Goal: Task Accomplishment & Management: Manage account settings

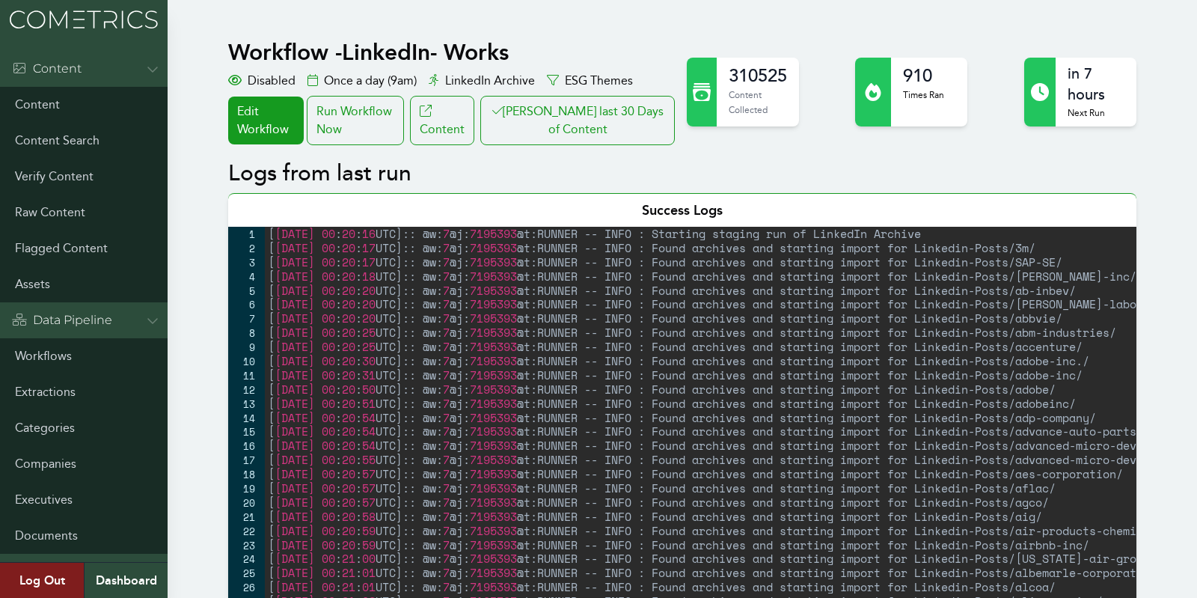
click at [592, 133] on button "[PERSON_NAME] last 30 Days of Content" at bounding box center [577, 120] width 194 height 49
click at [578, 114] on button "Clair last 30 Days of Content" at bounding box center [577, 120] width 194 height 49
click at [67, 353] on link "Workflows" at bounding box center [84, 356] width 168 height 36
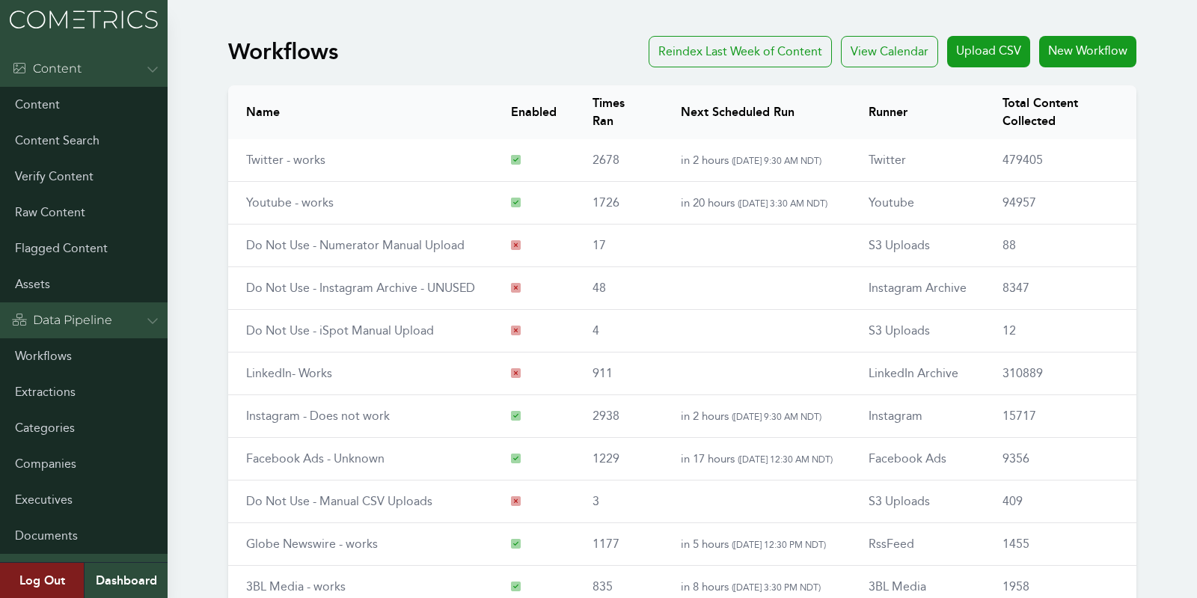
scroll to position [174, 0]
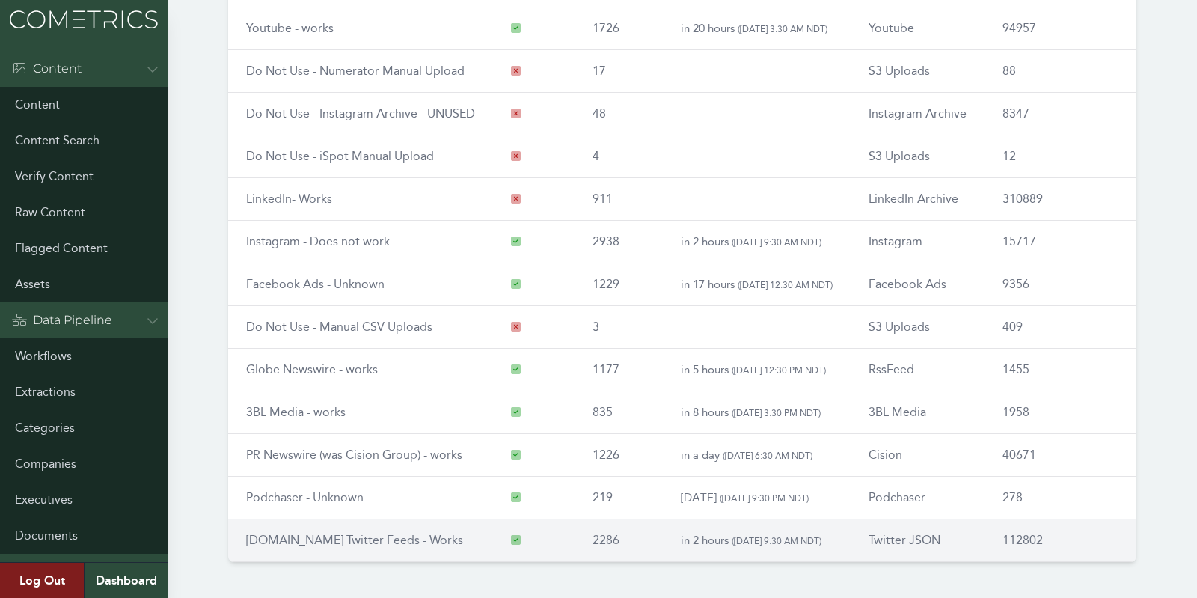
click at [306, 542] on td "[DOMAIN_NAME] Twitter Feeds - Works" at bounding box center [360, 540] width 265 height 43
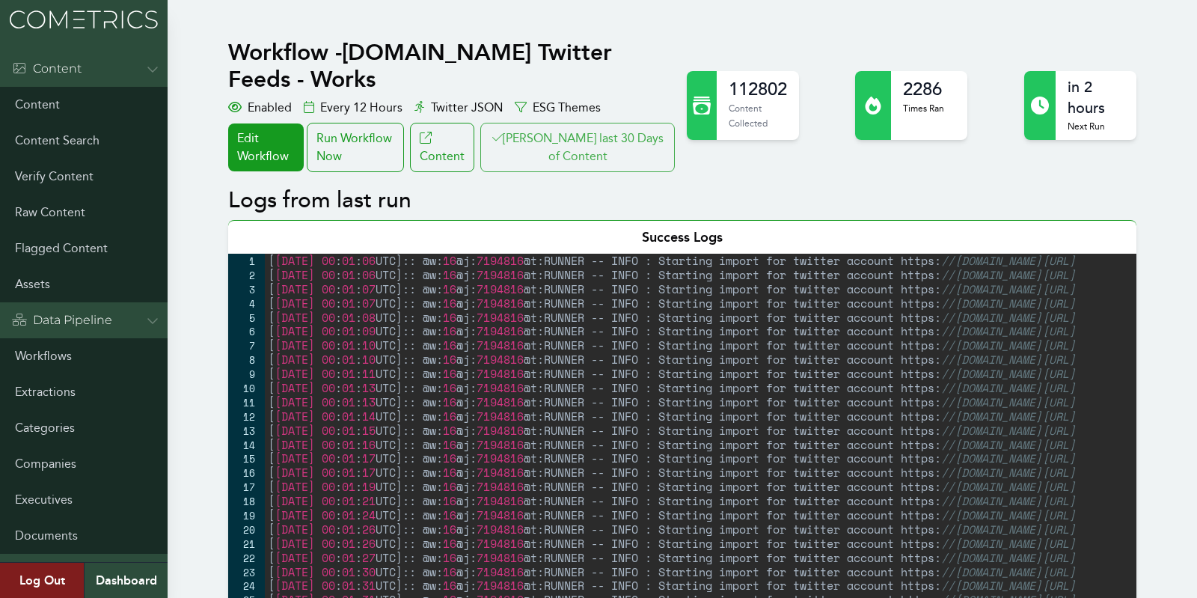
click at [656, 123] on button "[PERSON_NAME] last 30 Days of Content" at bounding box center [577, 147] width 194 height 49
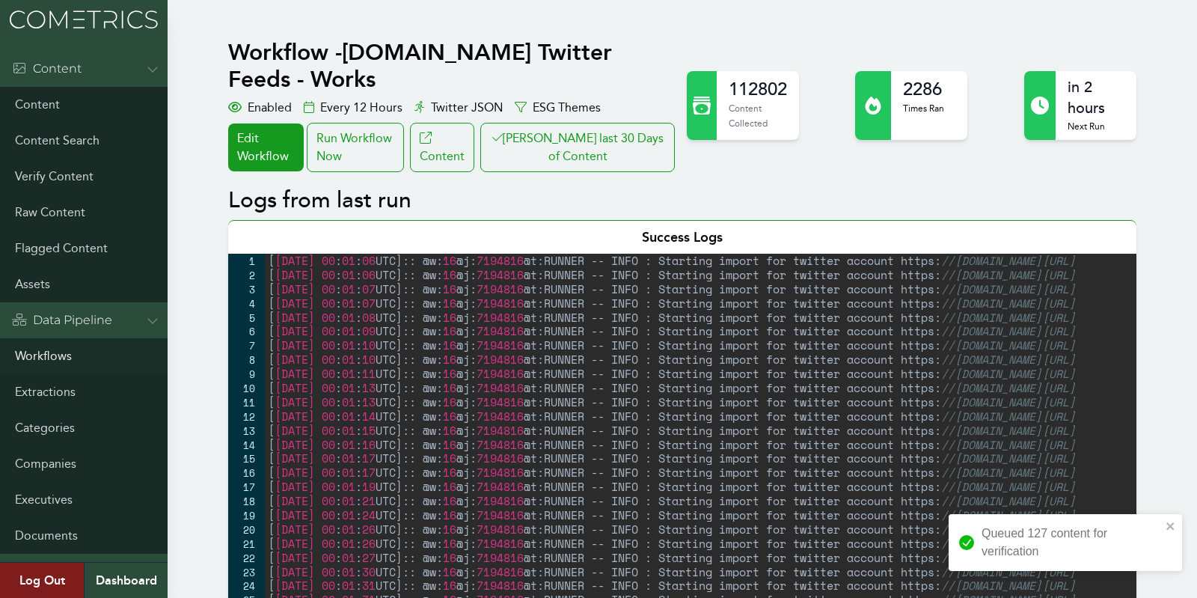
click at [48, 352] on link "Workflows" at bounding box center [84, 356] width 168 height 36
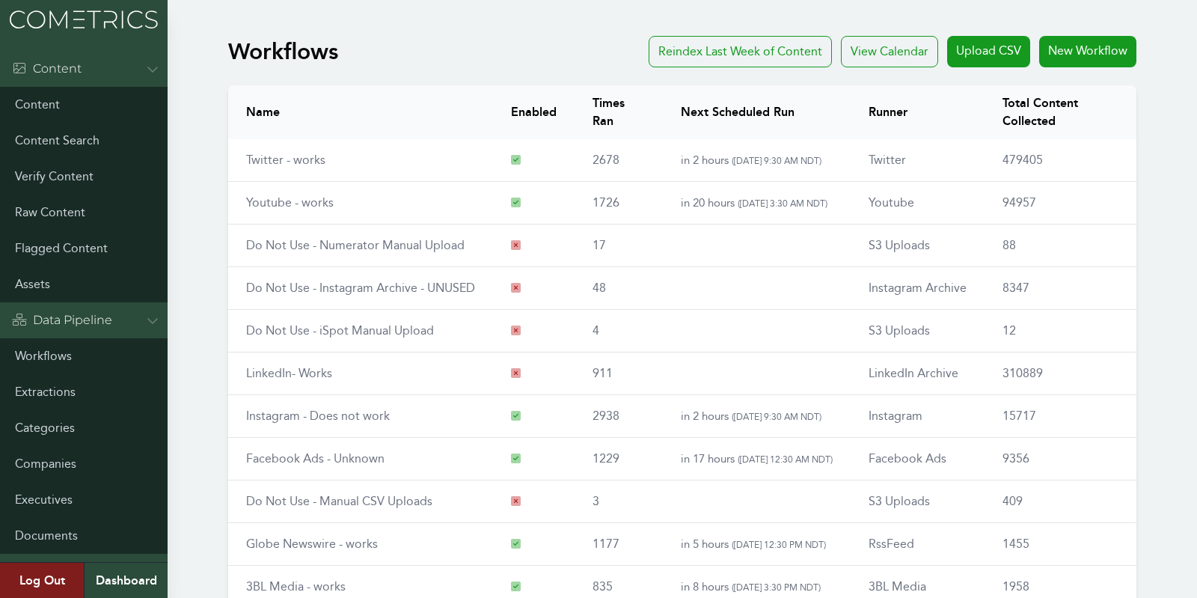
scroll to position [174, 0]
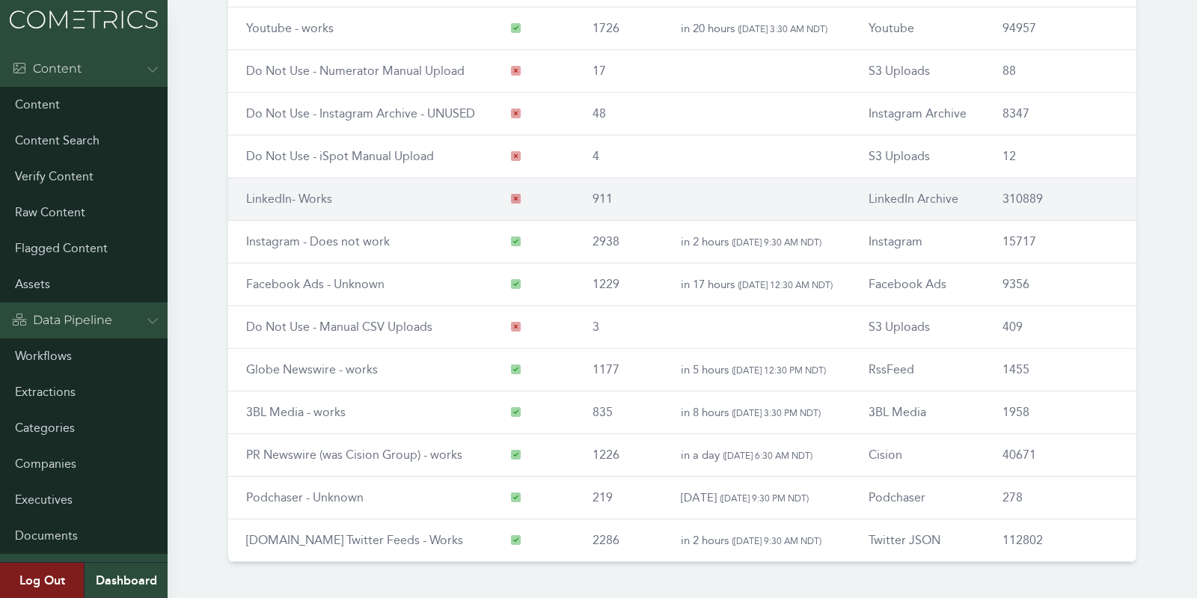
click at [277, 199] on link "LinkedIn- Works" at bounding box center [289, 198] width 86 height 14
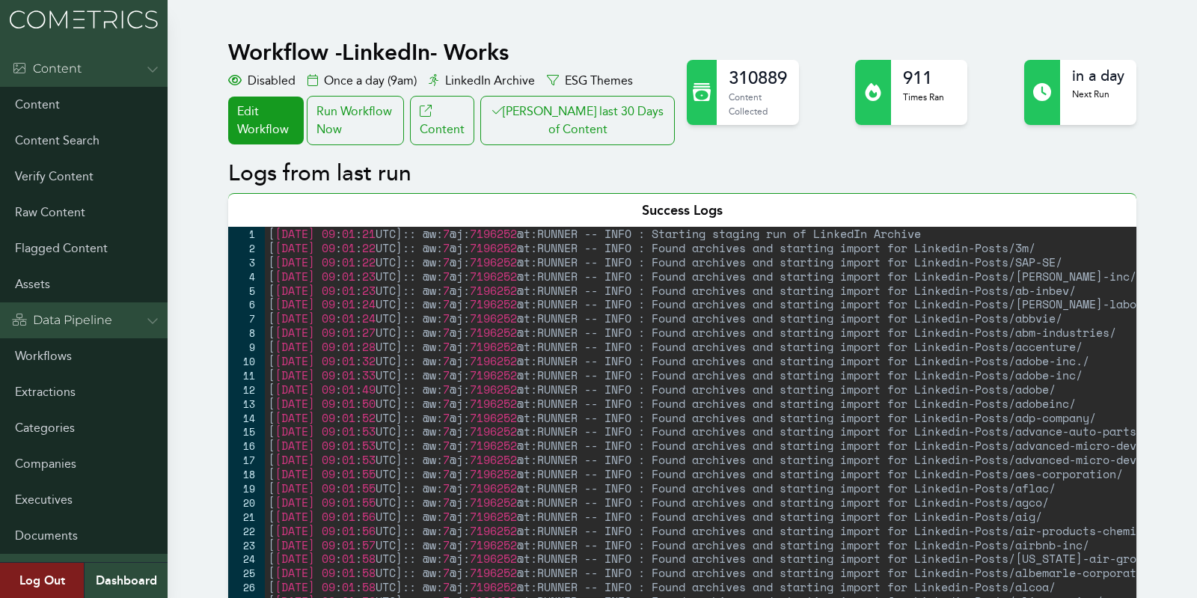
click at [355, 123] on div "Run Workflow Now" at bounding box center [355, 120] width 97 height 49
click at [580, 123] on button "Clair last 30 Days of Content" at bounding box center [577, 120] width 194 height 49
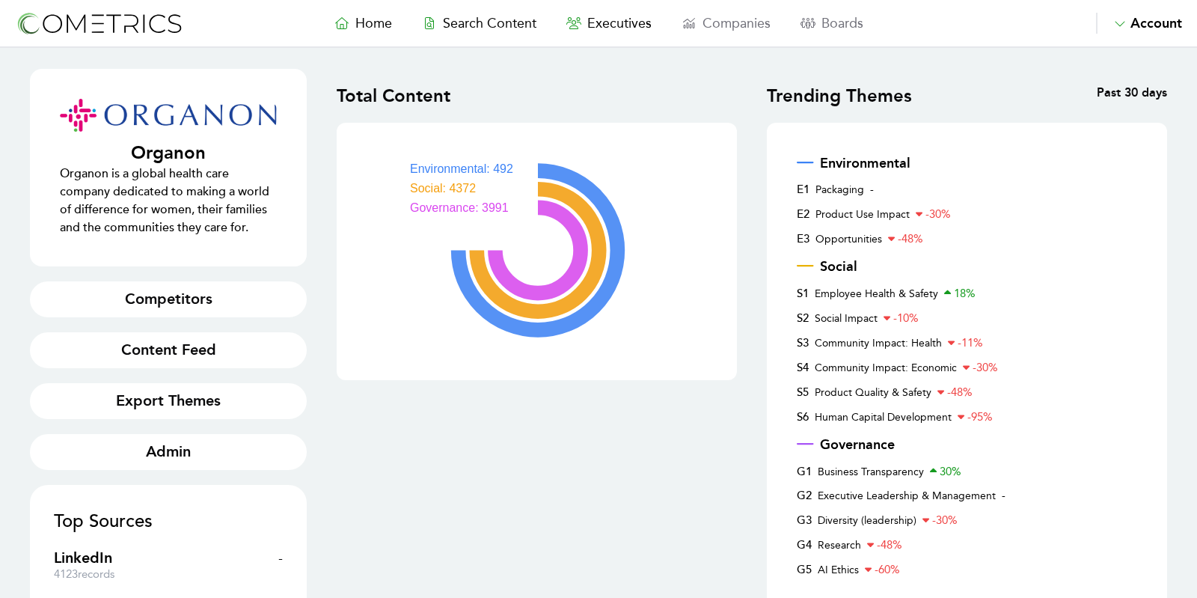
click at [383, 11] on nav "Home Search Content Executives Companies Boards Saved Alerts Nominate Account A…" at bounding box center [598, 24] width 1197 height 48
click at [383, 44] on nav "Home Search Content Executives Companies Boards Saved Alerts Nominate Account A…" at bounding box center [598, 24] width 1197 height 48
click at [367, 32] on link "Home" at bounding box center [363, 23] width 88 height 21
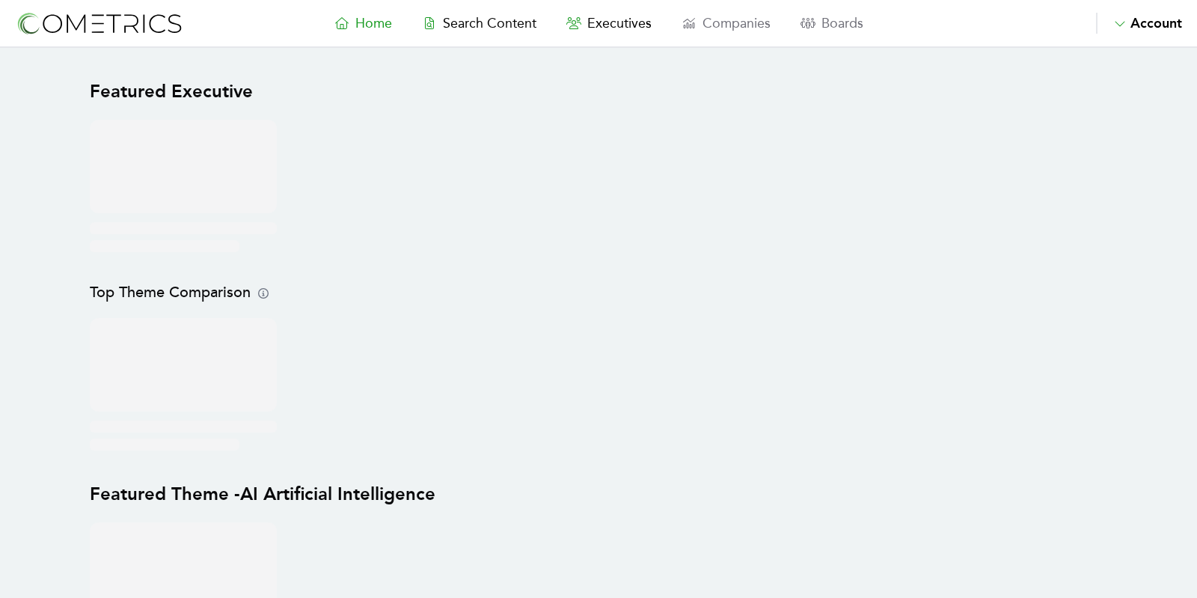
click at [378, 19] on span "Home" at bounding box center [373, 23] width 37 height 16
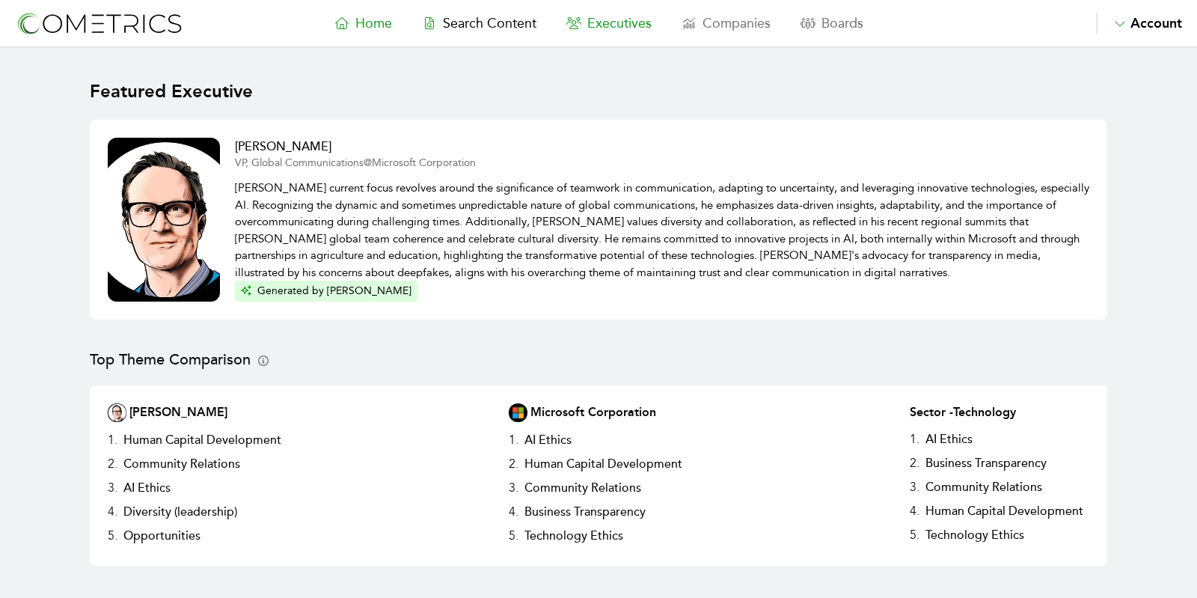
click at [602, 28] on span "Executives" at bounding box center [619, 23] width 64 height 16
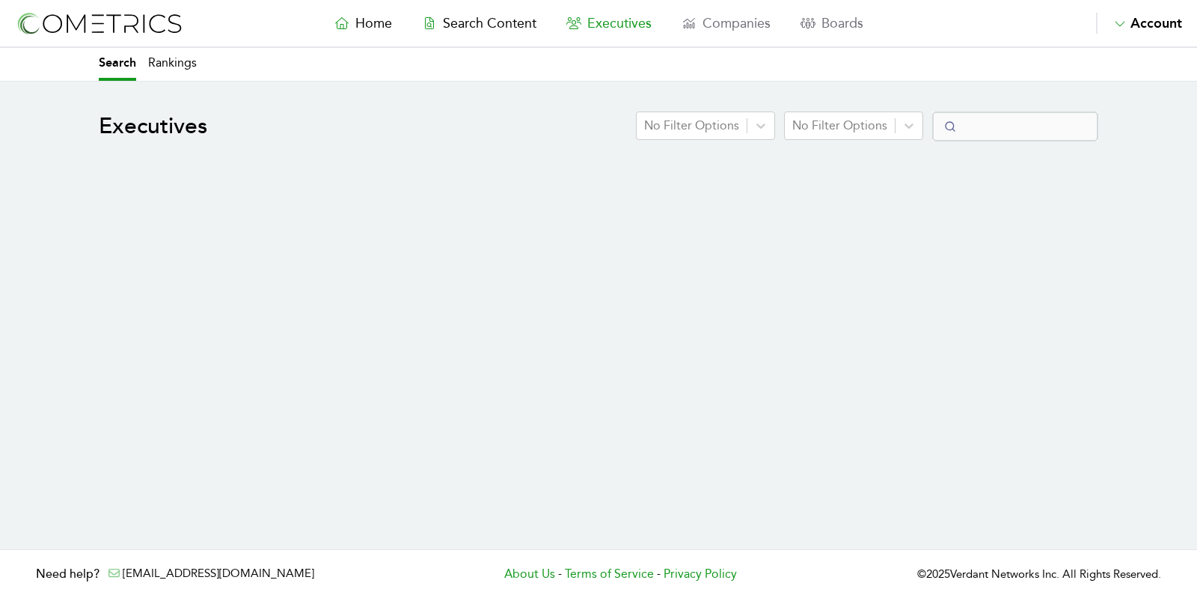
select select "50"
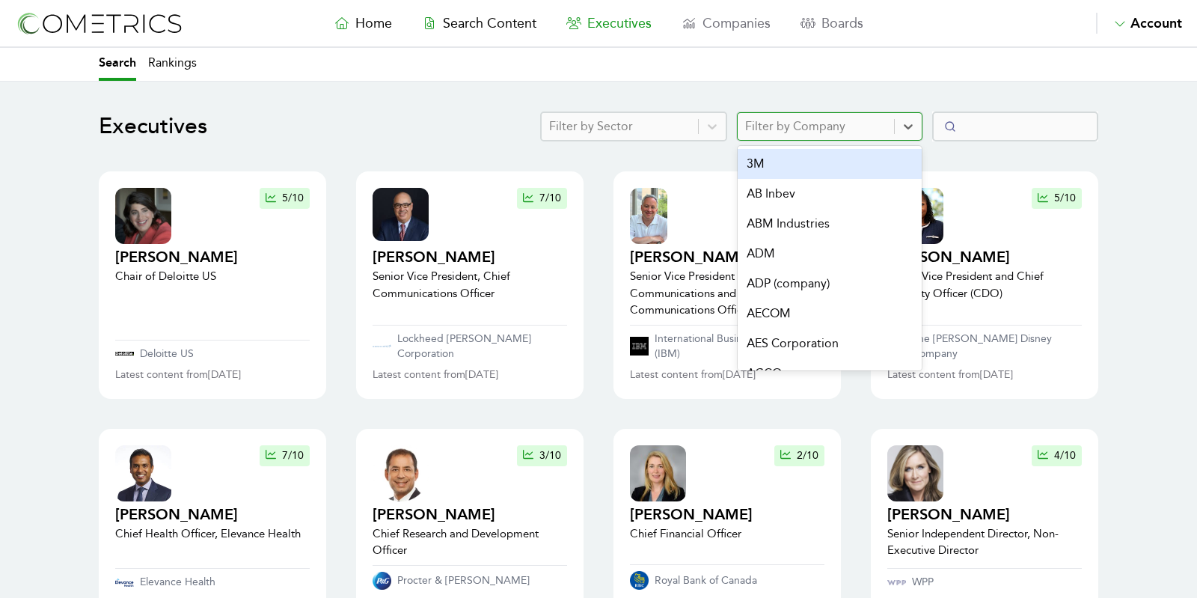
click at [819, 118] on div at bounding box center [815, 126] width 141 height 21
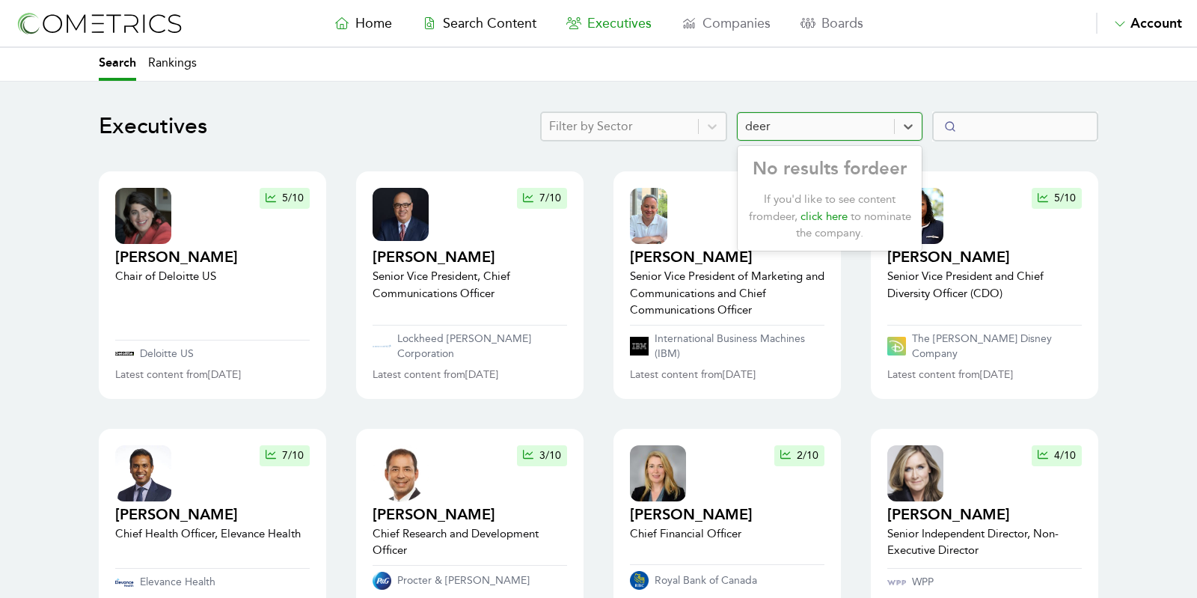
type input "deer"
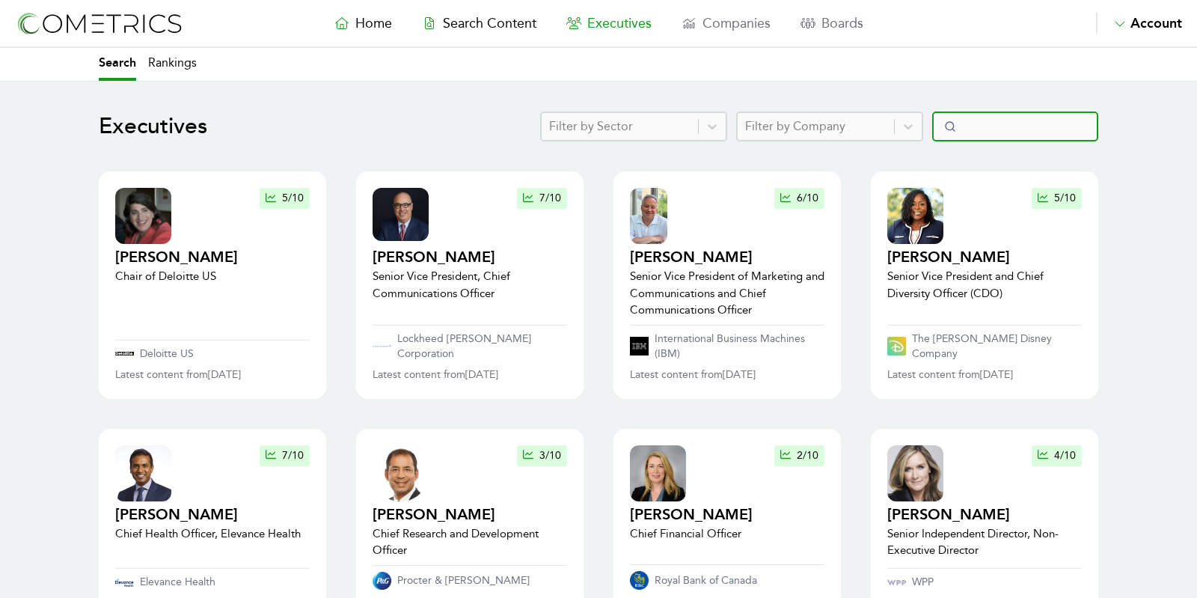
click at [981, 134] on input "Search" at bounding box center [1015, 126] width 166 height 30
type input "e"
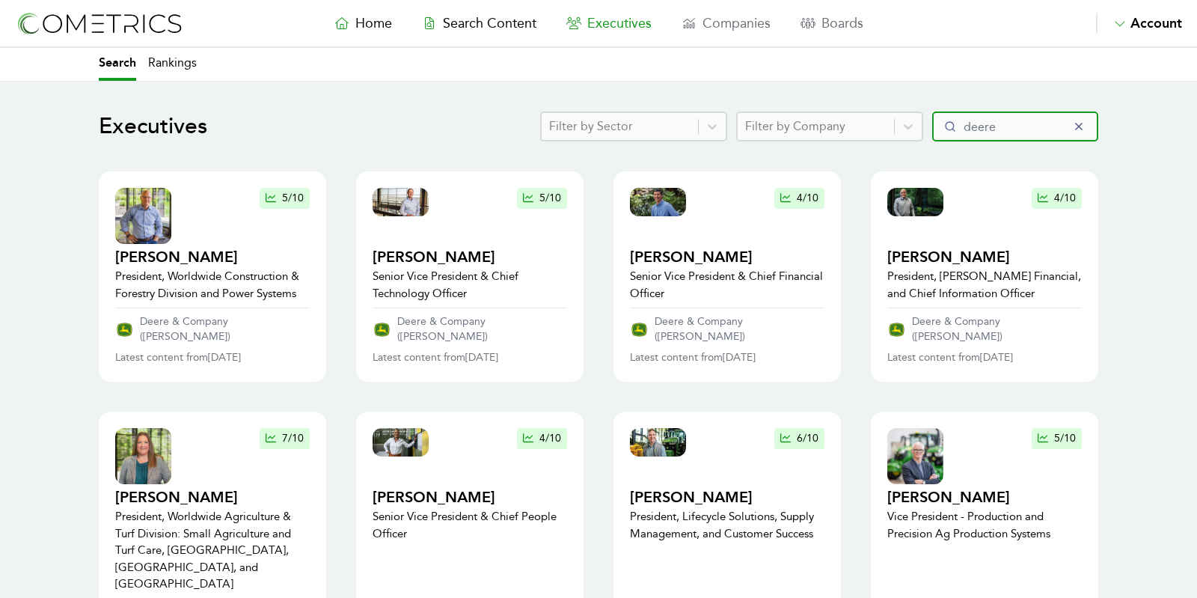
type input "deere"
click at [205, 317] on p "Deere & Company (John Deere)" at bounding box center [225, 329] width 170 height 30
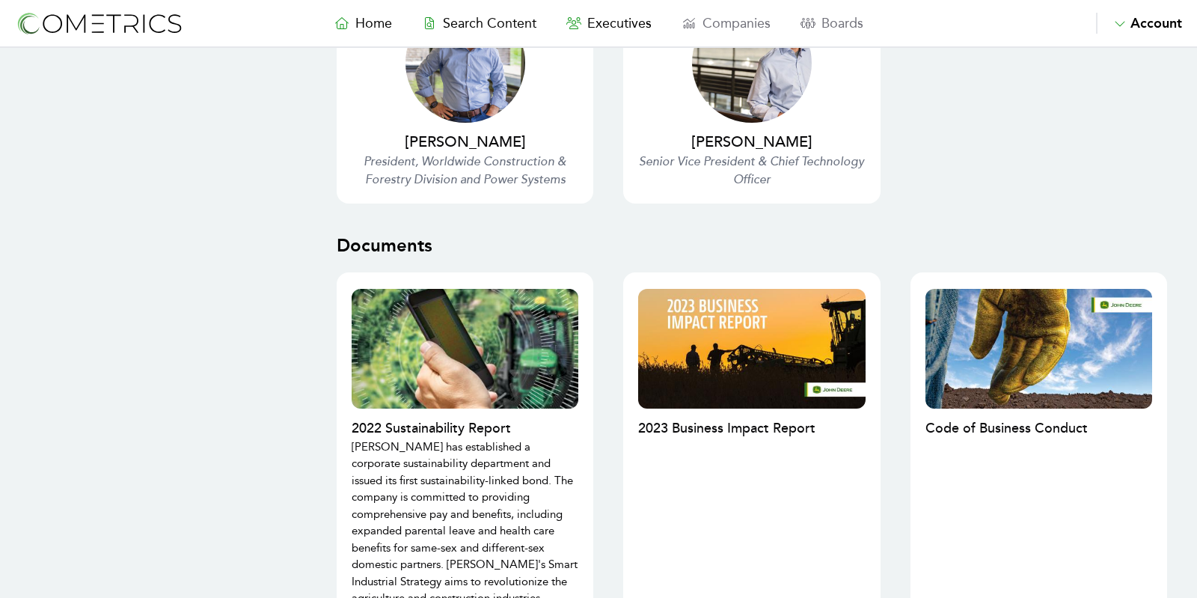
scroll to position [7797, 0]
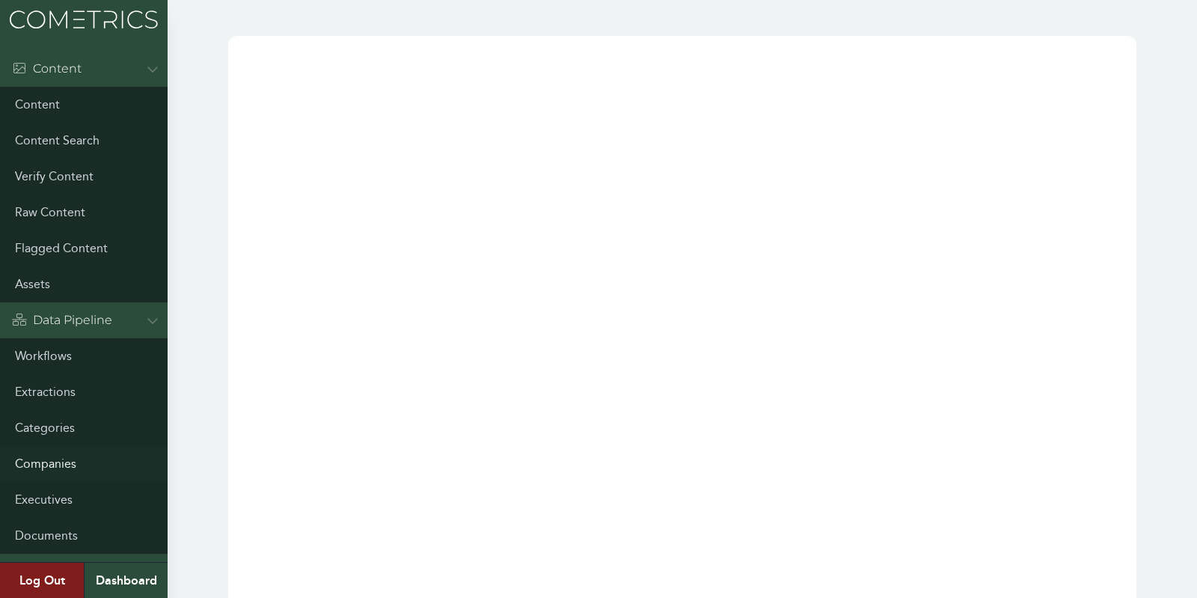
click at [73, 461] on link "Companies" at bounding box center [84, 464] width 168 height 36
click at [61, 456] on link "Companies" at bounding box center [84, 464] width 168 height 36
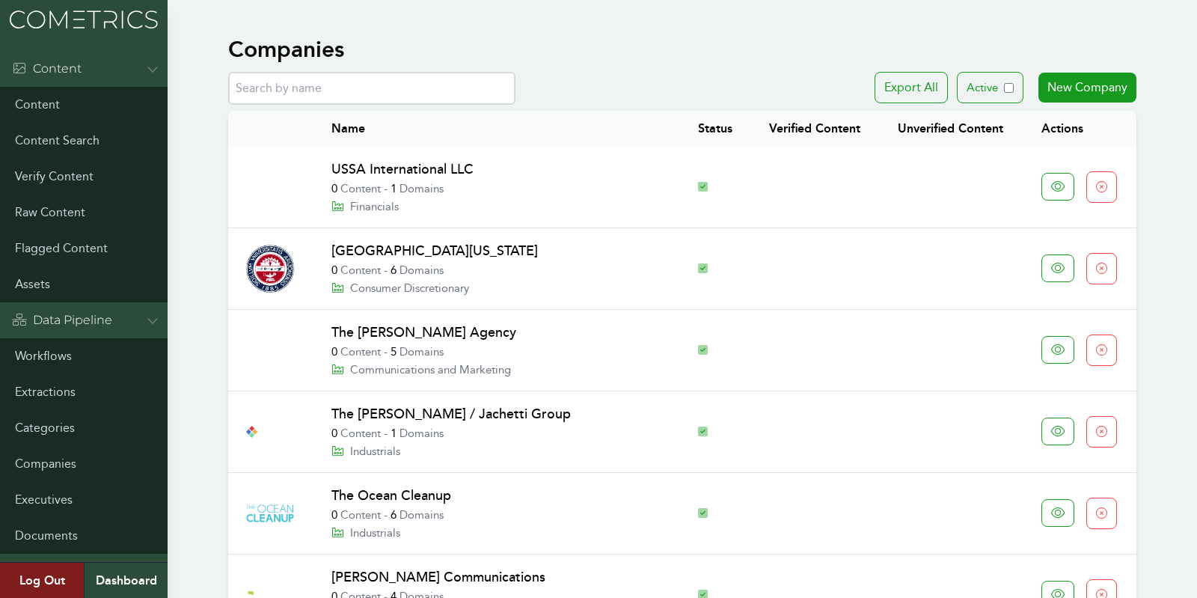
click at [349, 94] on input "text" at bounding box center [371, 88] width 287 height 33
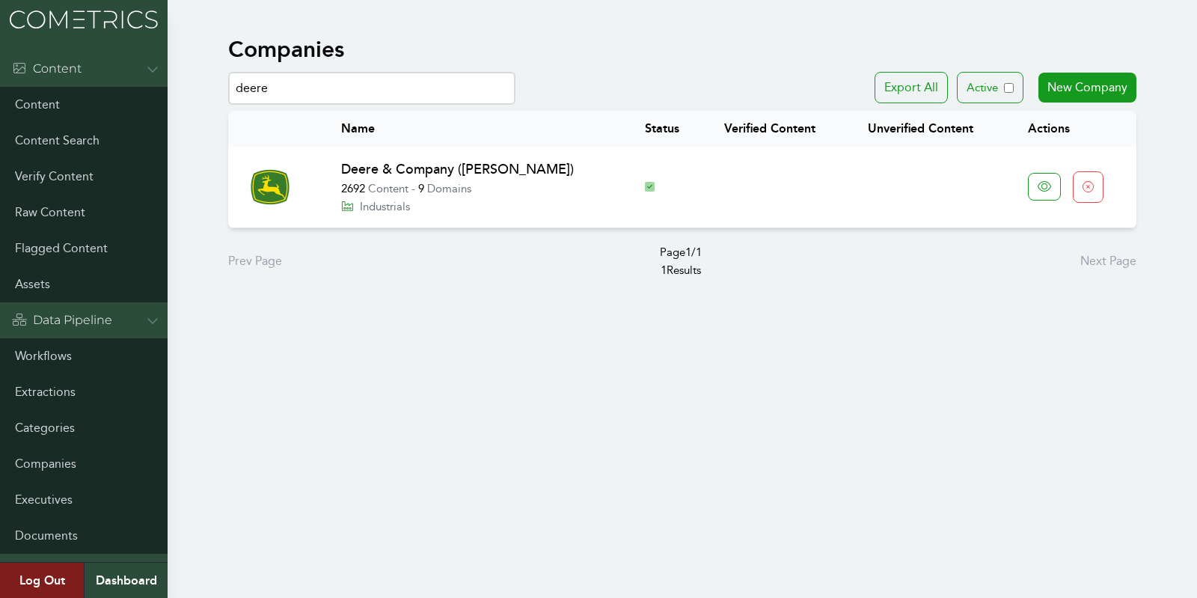
type input "deere"
drag, startPoint x: 217, startPoint y: 189, endPoint x: 273, endPoint y: 171, distance: 58.9
click at [226, 188] on div "Name Status Verified Content Unverified Content Actions Deere & Company (John D…" at bounding box center [681, 169] width 955 height 129
click at [366, 161] on link "Deere & Company ([PERSON_NAME])" at bounding box center [457, 169] width 233 height 16
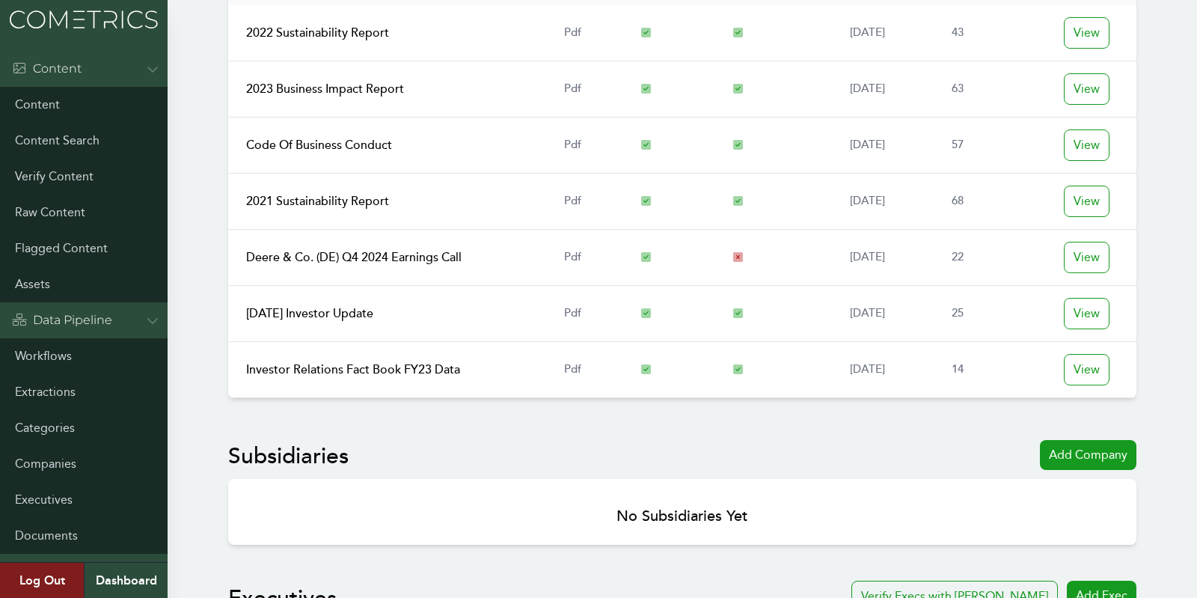
scroll to position [745, 0]
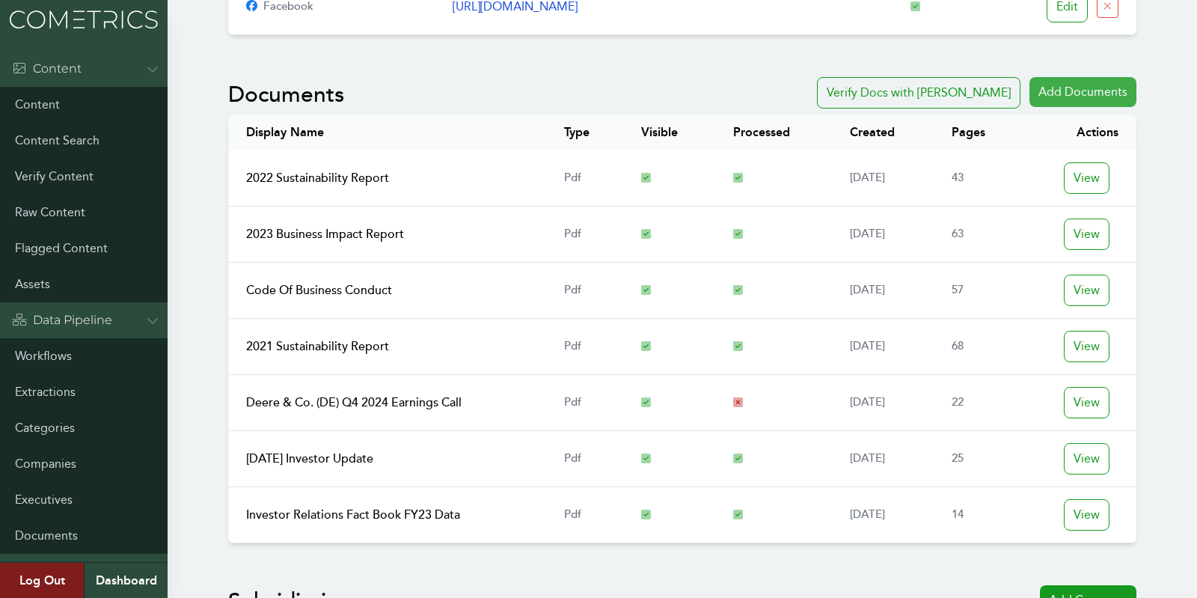
click at [1082, 81] on div "Add Documents" at bounding box center [1082, 92] width 107 height 30
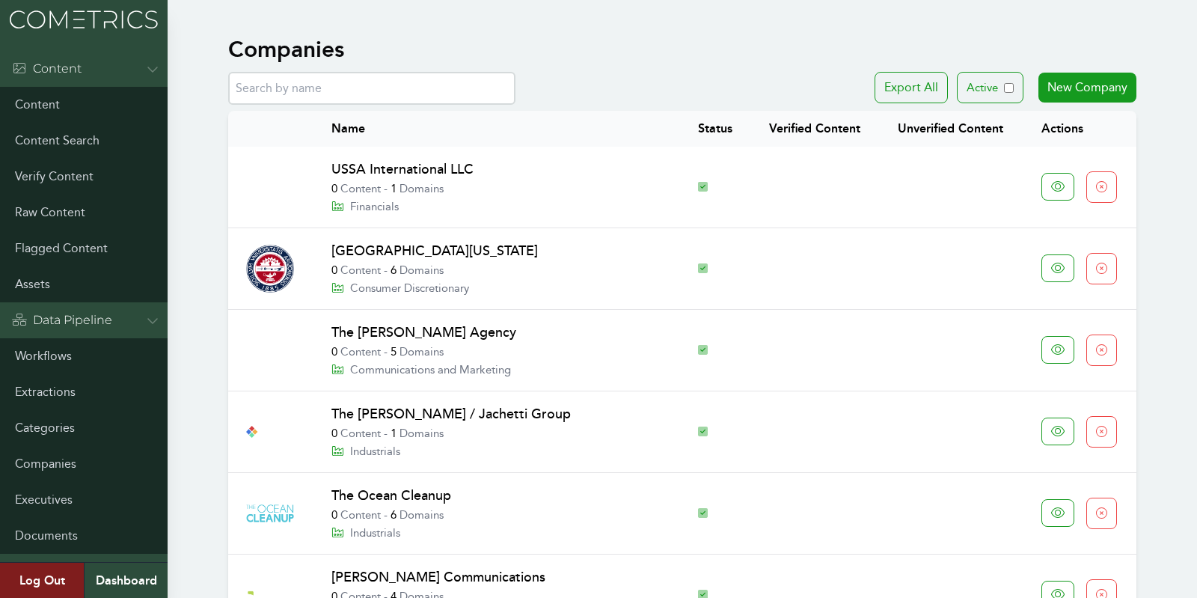
click at [369, 88] on input "text" at bounding box center [371, 88] width 287 height 33
type input "deere"
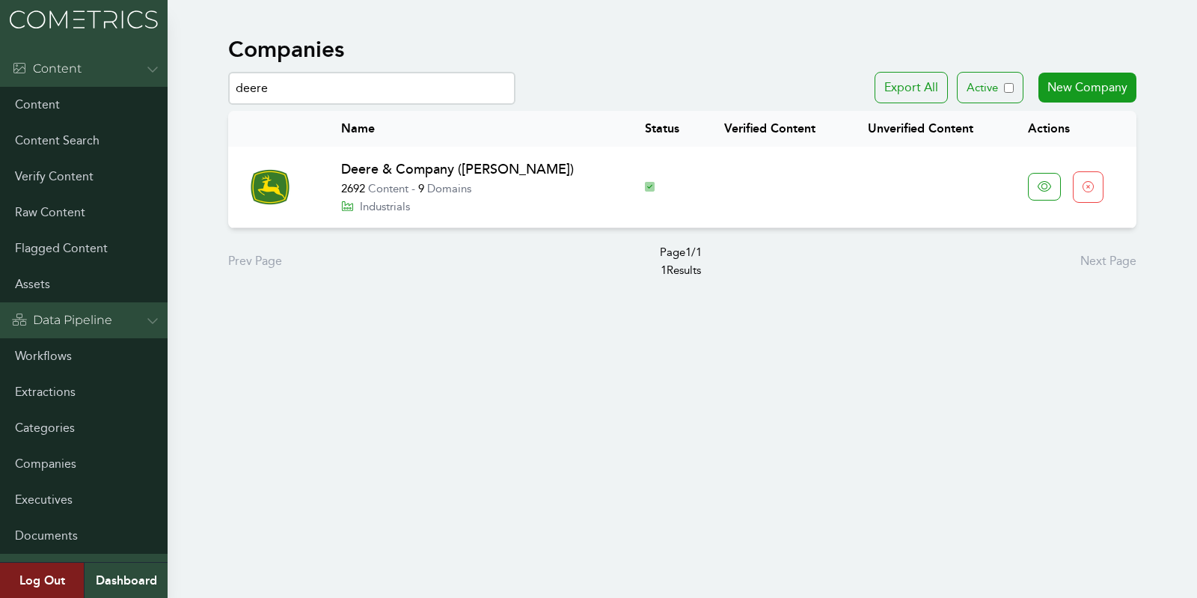
click at [376, 173] on link "Deere & Company ([PERSON_NAME])" at bounding box center [457, 169] width 233 height 16
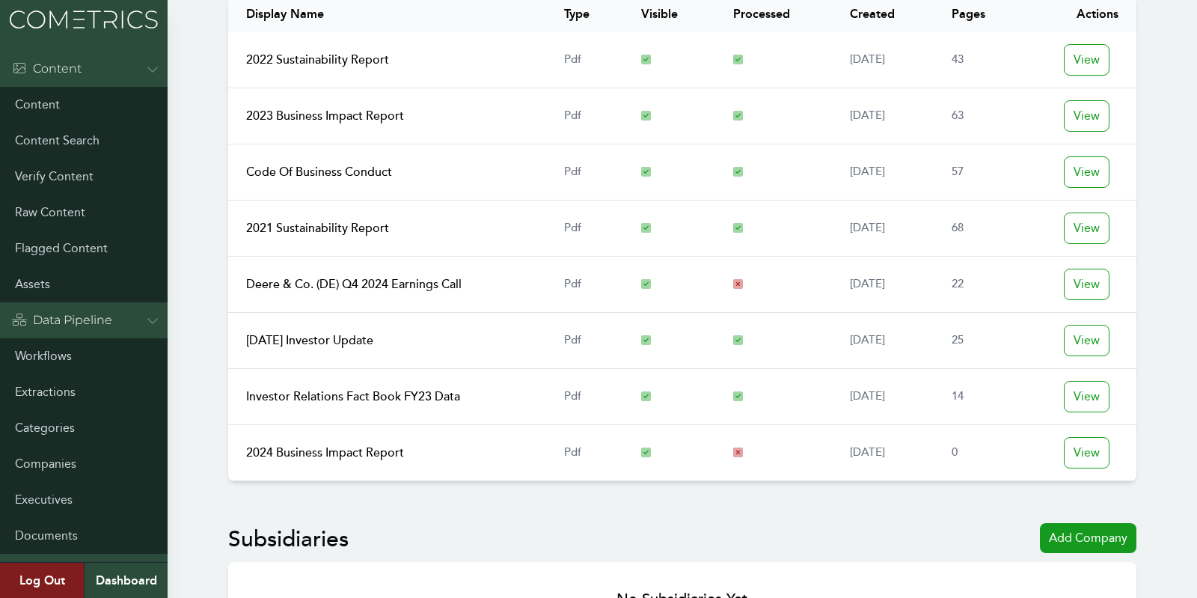
scroll to position [809, 0]
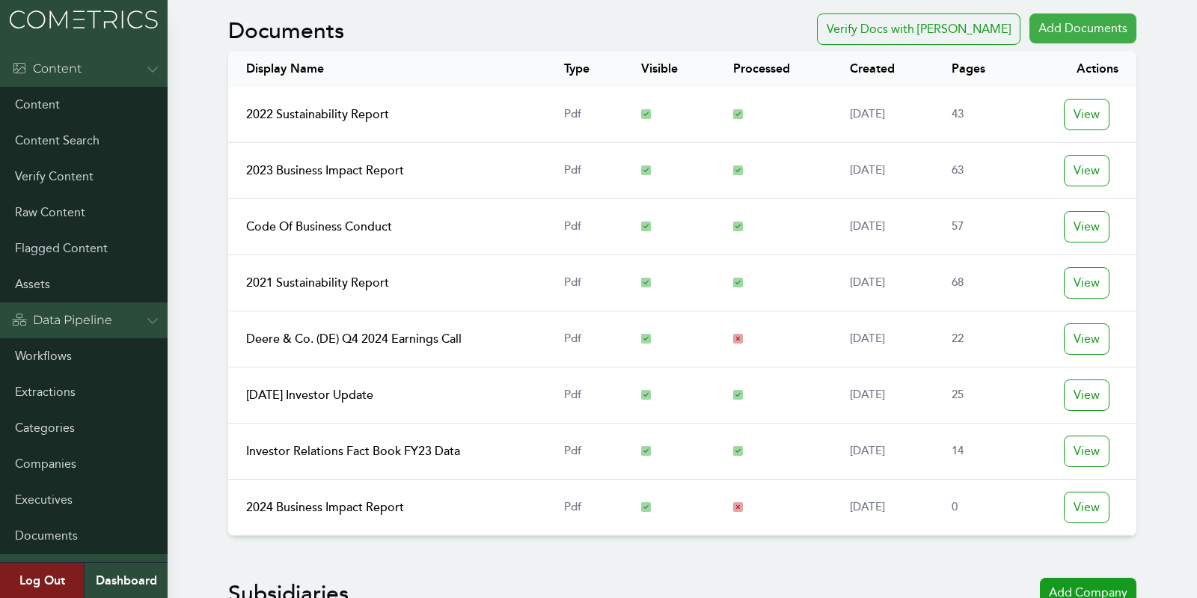
click at [1099, 25] on div "Add Documents" at bounding box center [1082, 28] width 107 height 30
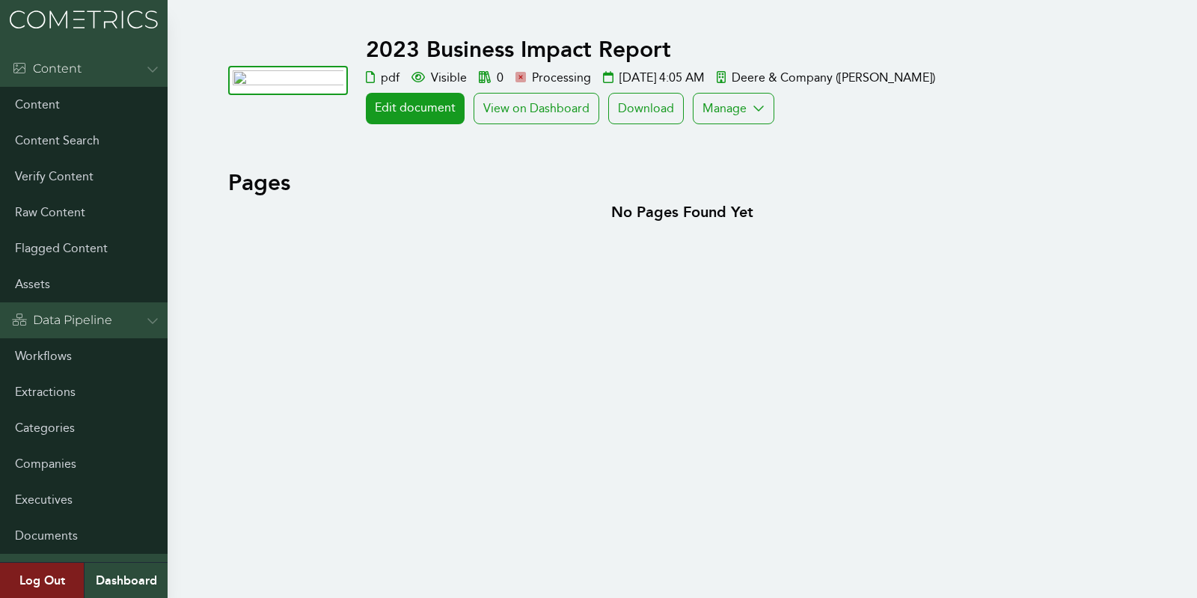
click at [834, 78] on link "Deere & Company ([PERSON_NAME])" at bounding box center [826, 77] width 218 height 14
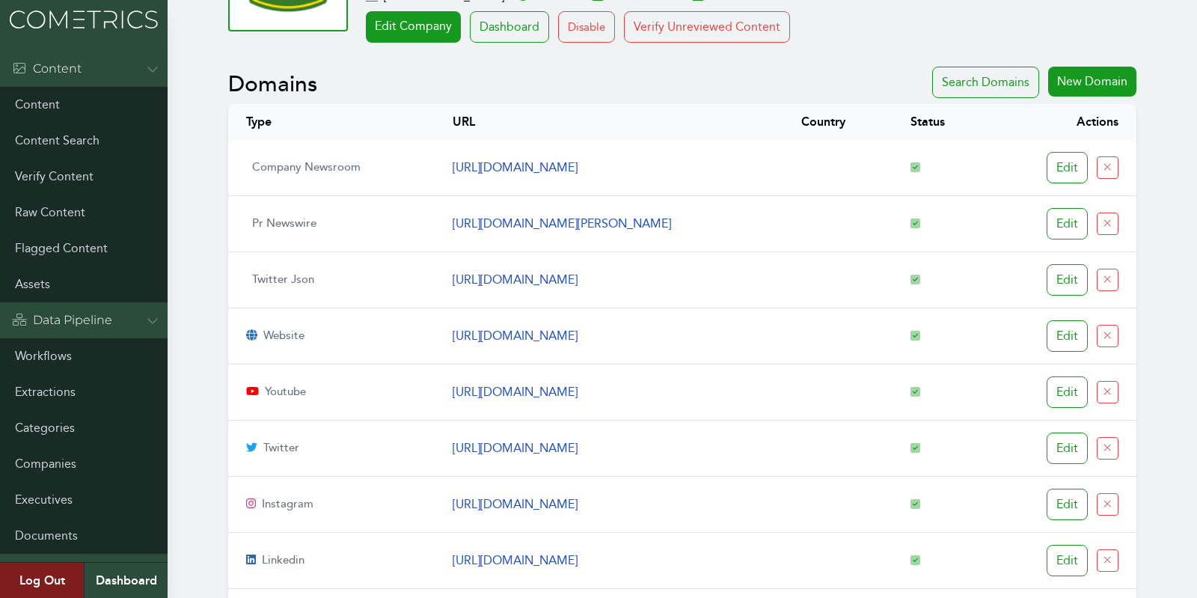
scroll to position [217, 0]
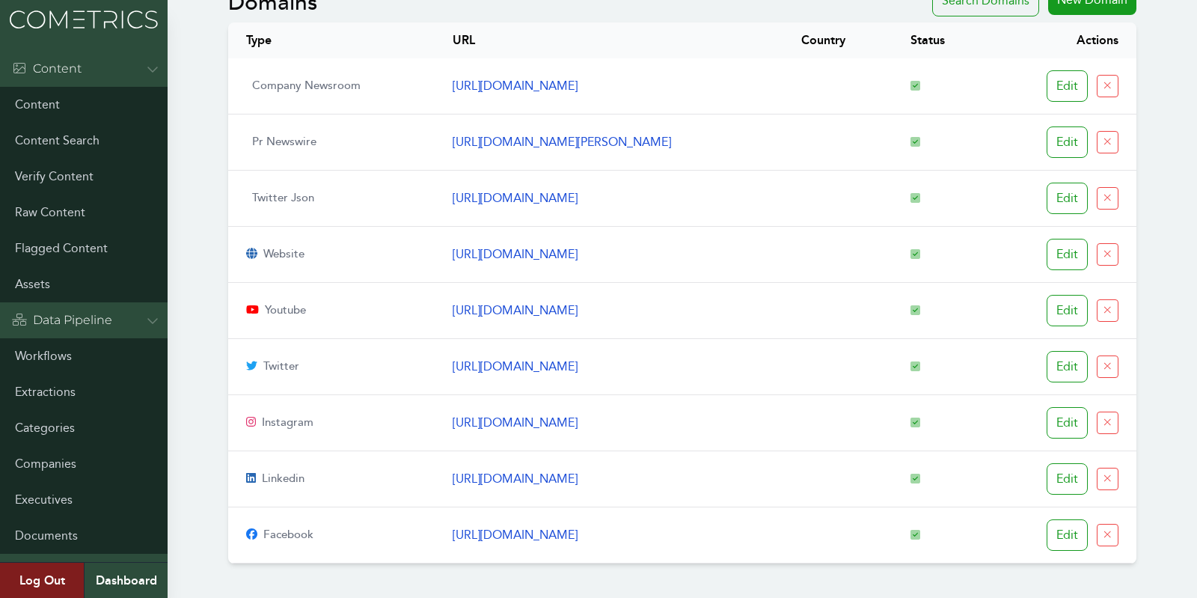
drag, startPoint x: 738, startPoint y: 144, endPoint x: 421, endPoint y: 141, distance: 316.4
click at [435, 141] on td "https://www.prnewswire.com/news/john-deere-company/" at bounding box center [609, 142] width 349 height 56
copy link "https://www.prnewswire.com/news/john-deere-company/"
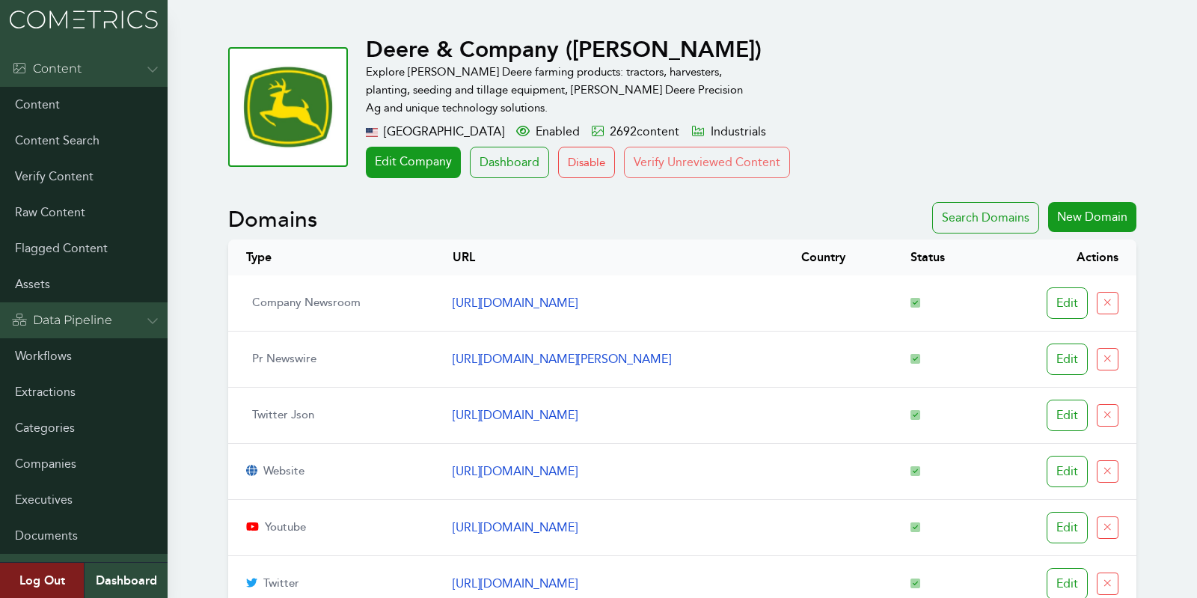
click at [681, 162] on button "Verify Unreviewed Content" at bounding box center [707, 162] width 166 height 31
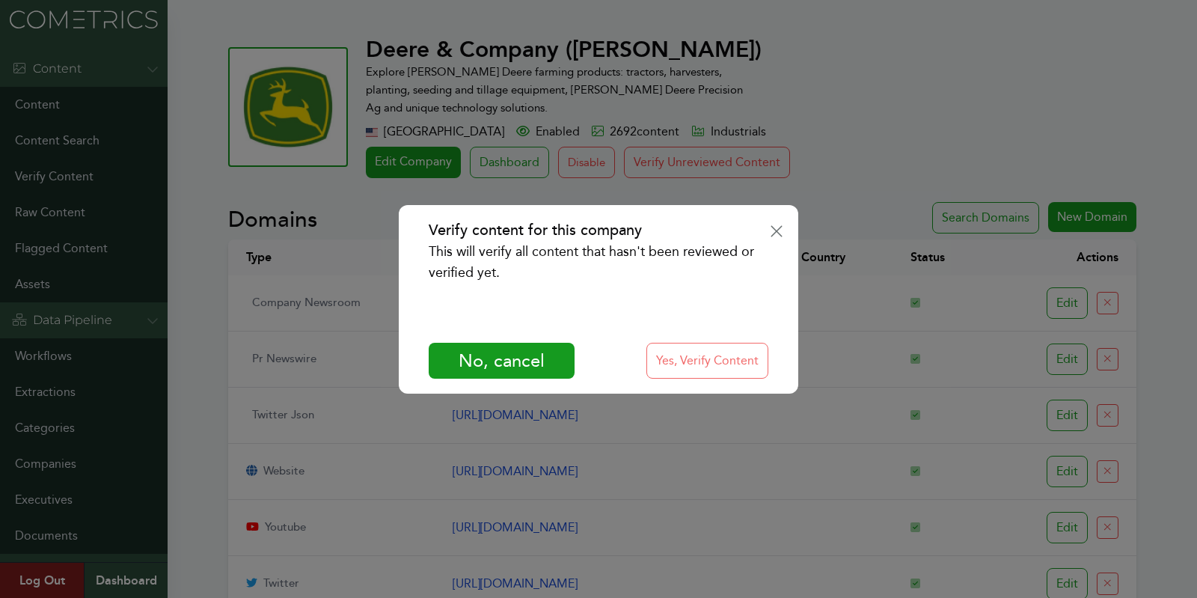
click at [707, 362] on button "Yes, Verify Content" at bounding box center [707, 361] width 122 height 36
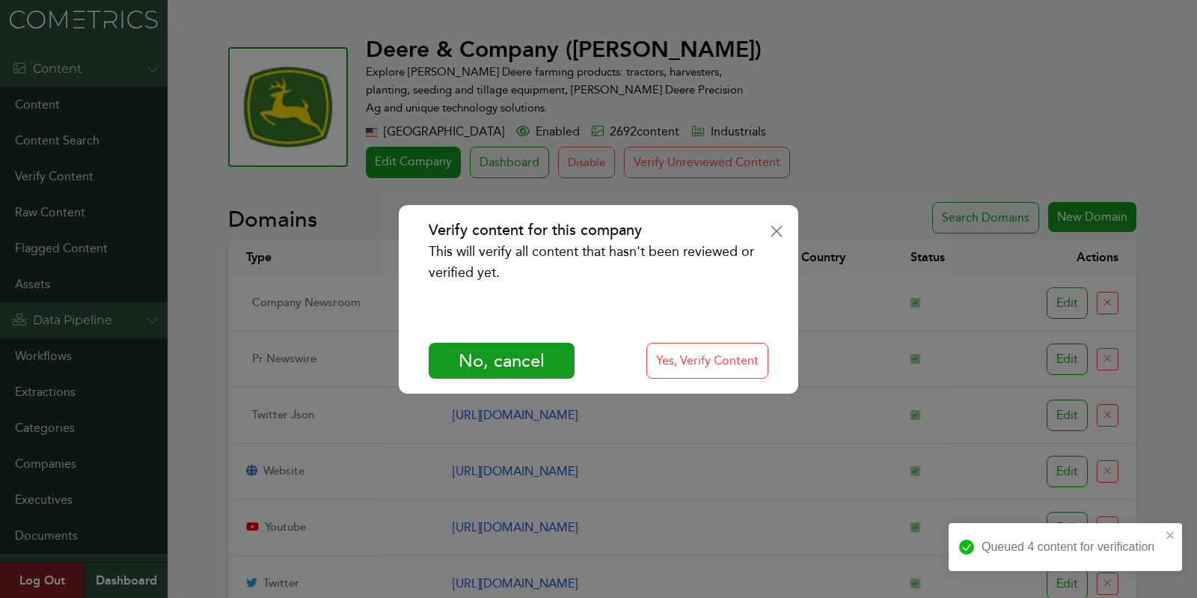
click at [805, 55] on div "Verify content for this company This will verify all content that hasn't been r…" at bounding box center [598, 299] width 1197 height 598
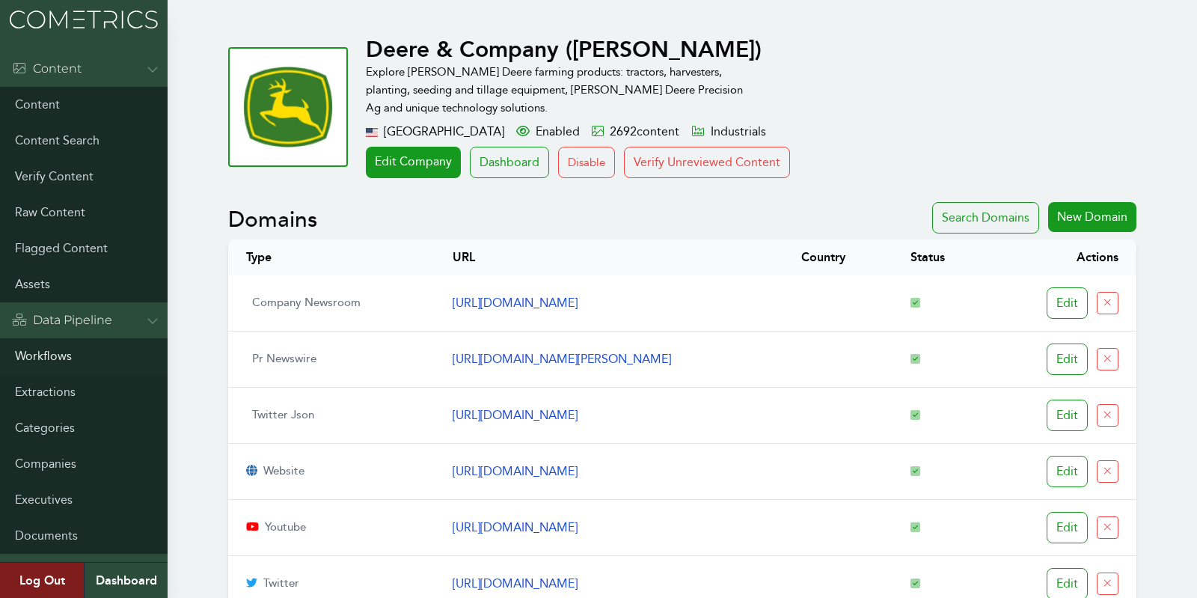
click at [31, 348] on link "Workflows" at bounding box center [84, 356] width 168 height 36
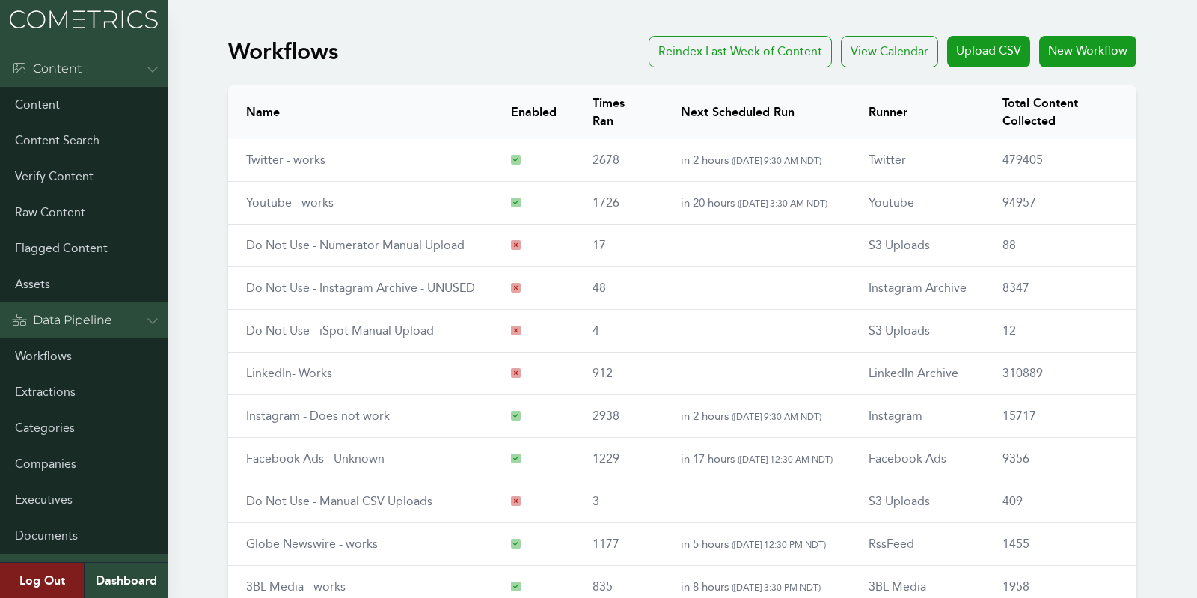
scroll to position [174, 0]
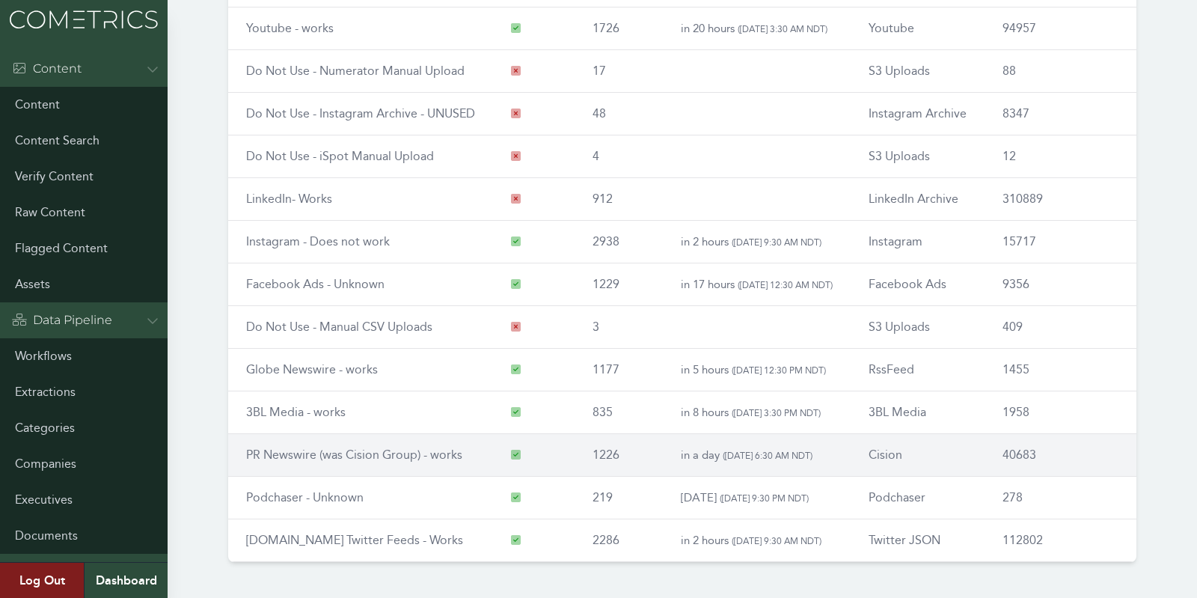
click at [302, 448] on link "PR Newswire (was Cision Group) - works" at bounding box center [354, 454] width 216 height 14
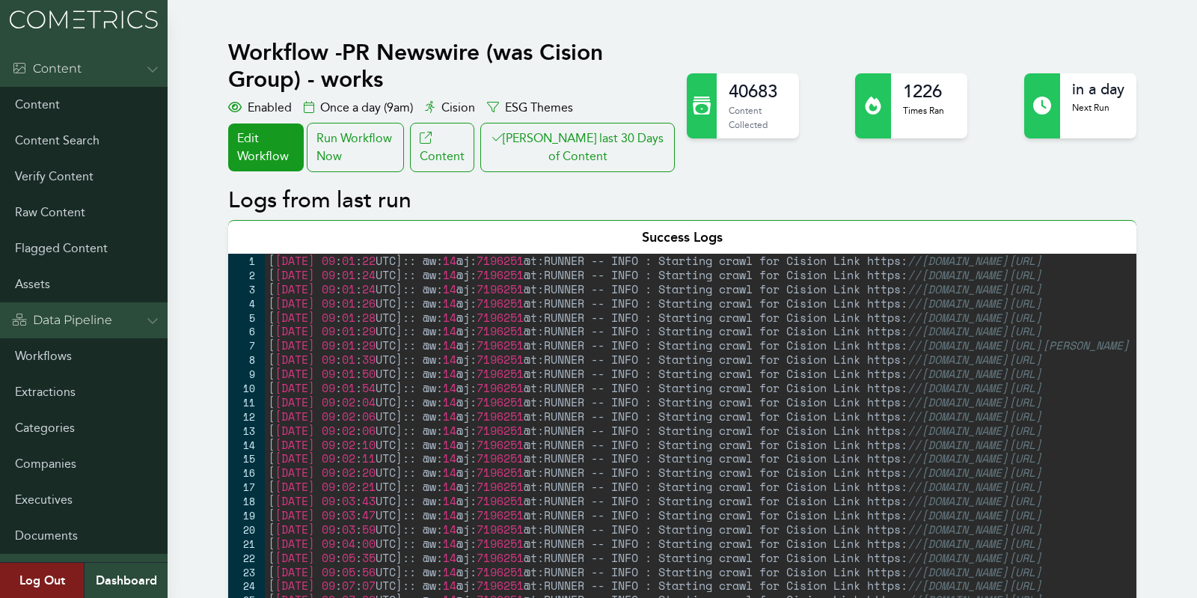
click at [608, 138] on button "[PERSON_NAME] last 30 Days of Content" at bounding box center [577, 147] width 194 height 49
